Goal: Task Accomplishment & Management: Complete application form

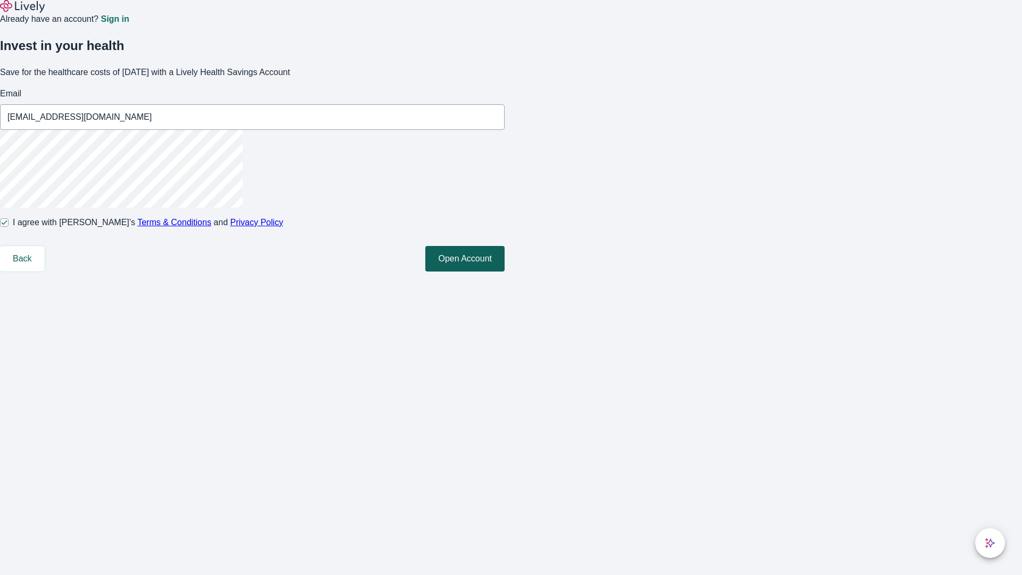
click at [505, 271] on button "Open Account" at bounding box center [464, 259] width 79 height 26
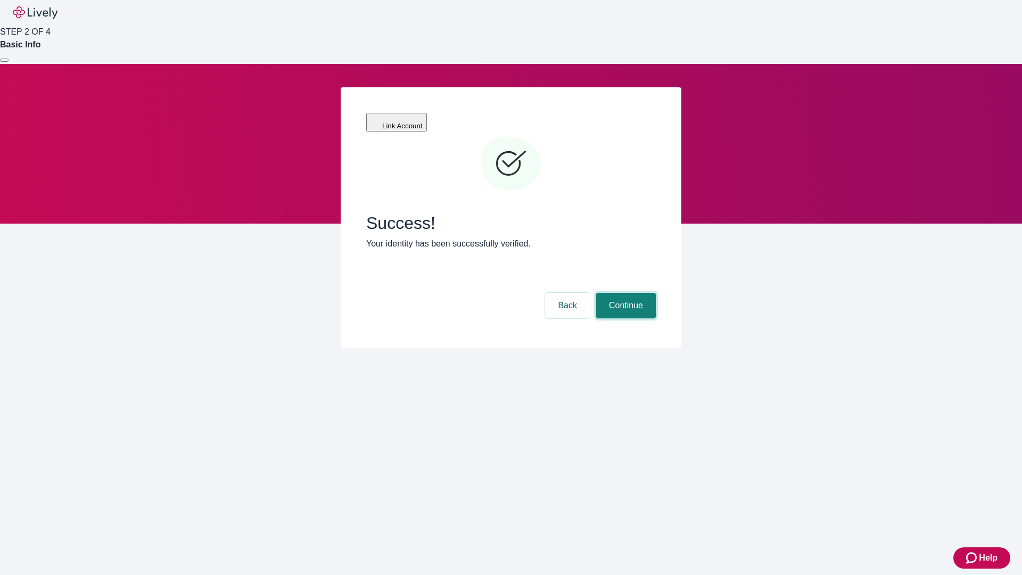
click at [624, 293] on button "Continue" at bounding box center [626, 306] width 60 height 26
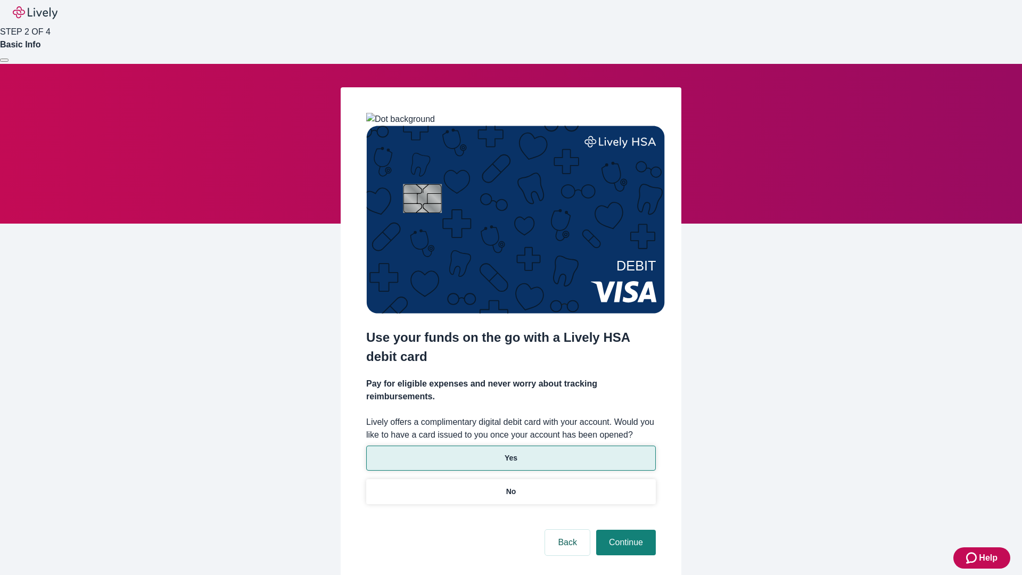
click at [510, 452] on p "Yes" at bounding box center [511, 457] width 13 height 11
click at [624, 530] on button "Continue" at bounding box center [626, 543] width 60 height 26
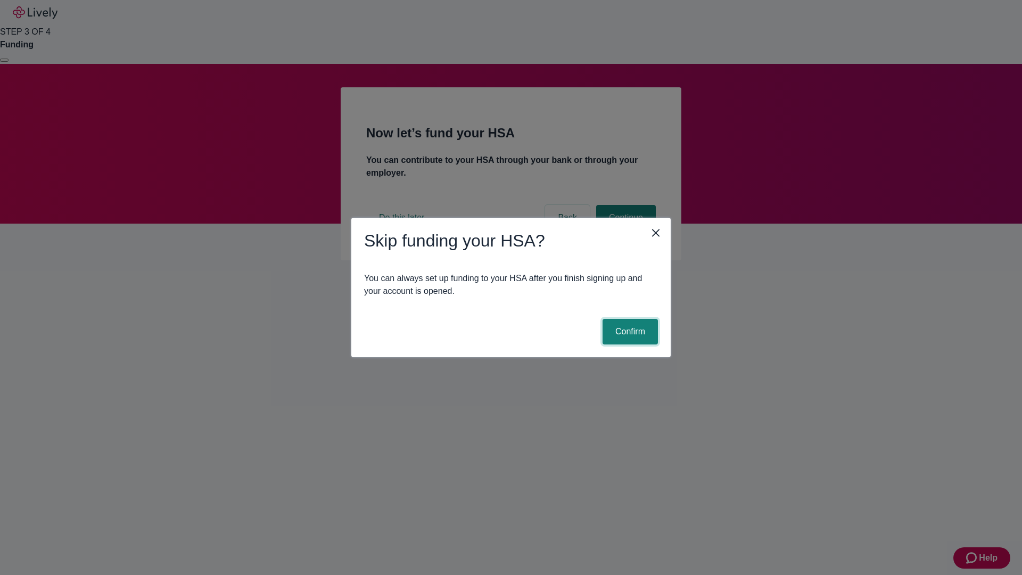
click at [629, 332] on button "Confirm" at bounding box center [629, 332] width 55 height 26
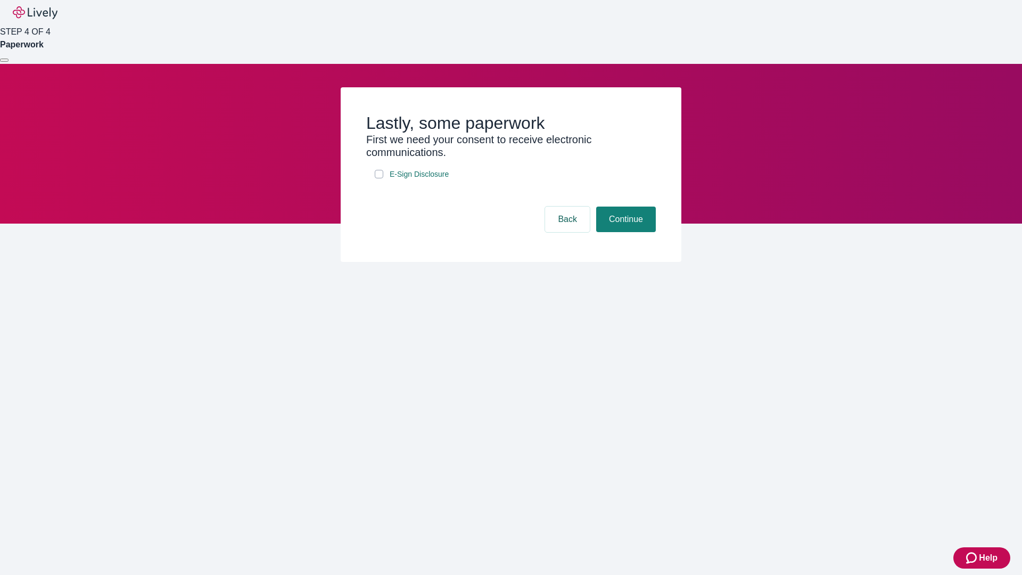
click at [379, 178] on input "E-Sign Disclosure" at bounding box center [379, 174] width 9 height 9
checkbox input "true"
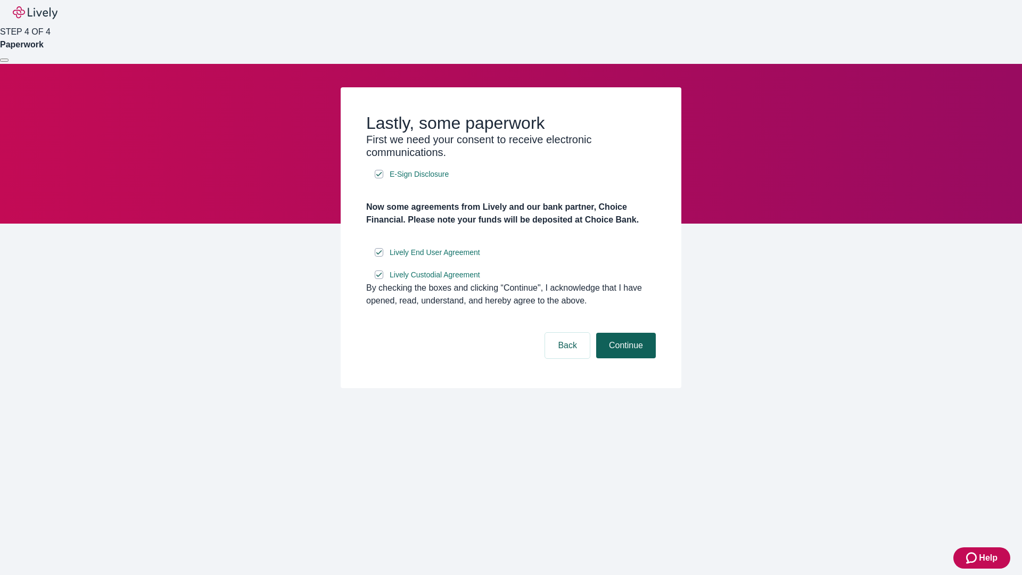
click at [624, 358] on button "Continue" at bounding box center [626, 346] width 60 height 26
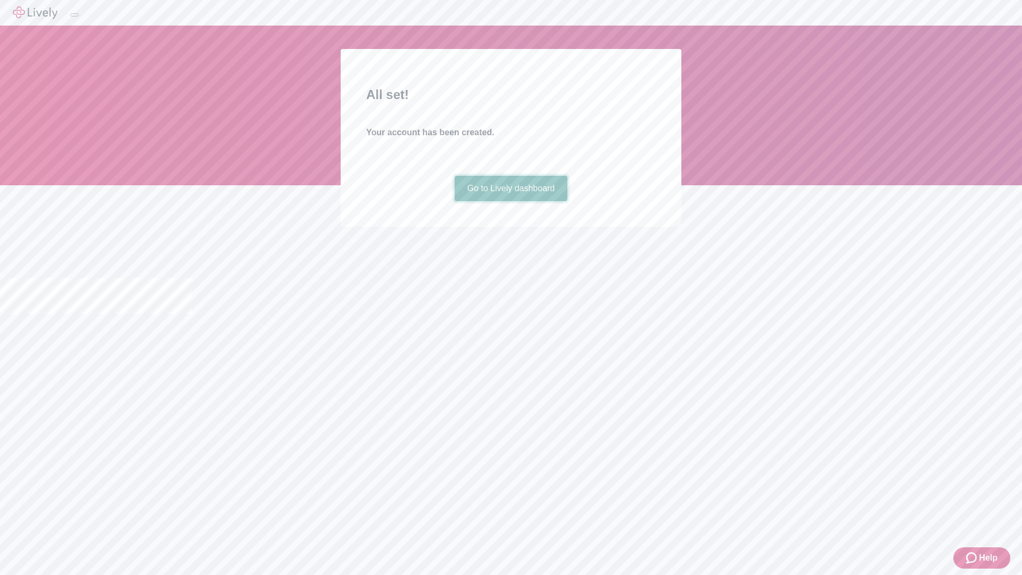
click at [510, 201] on link "Go to Lively dashboard" at bounding box center [511, 189] width 113 height 26
